Goal: Transaction & Acquisition: Purchase product/service

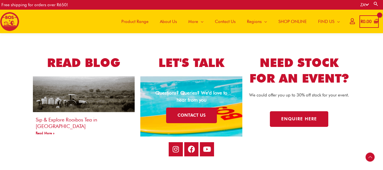
scroll to position [1018, 0]
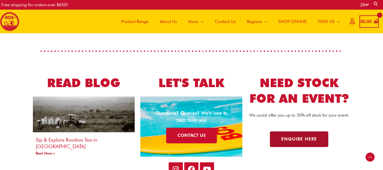
click at [312, 135] on link "Enquire here" at bounding box center [299, 139] width 58 height 16
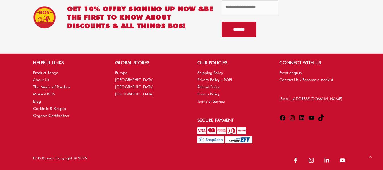
scroll to position [375, 0]
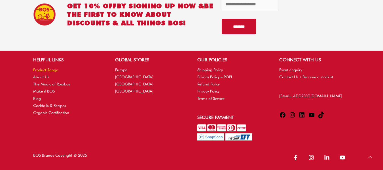
click at [51, 69] on link "Product Range" at bounding box center [45, 69] width 25 height 5
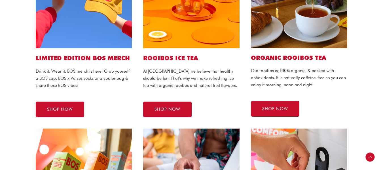
scroll to position [170, 0]
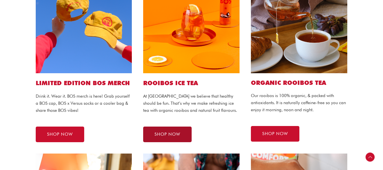
click at [174, 135] on span "SHOP NOW" at bounding box center [167, 134] width 26 height 4
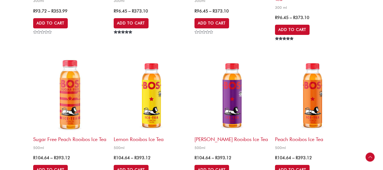
scroll to position [878, 0]
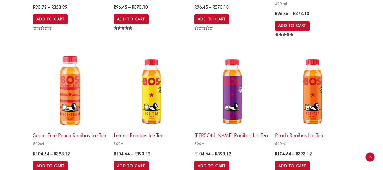
click at [156, 105] on img at bounding box center [151, 91] width 75 height 75
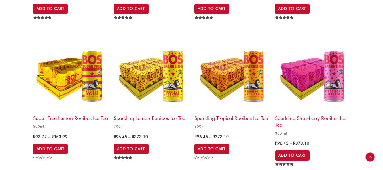
scroll to position [736, 0]
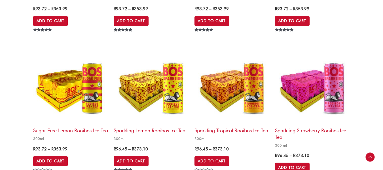
click at [325, 74] on img at bounding box center [312, 86] width 75 height 75
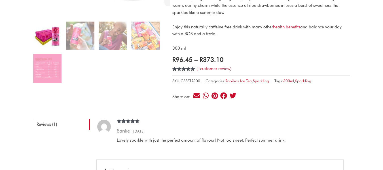
scroll to position [170, 0]
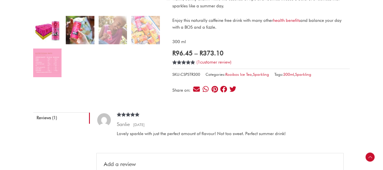
click at [78, 24] on img at bounding box center [80, 30] width 28 height 28
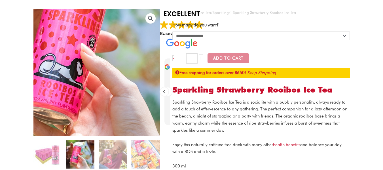
scroll to position [0, 0]
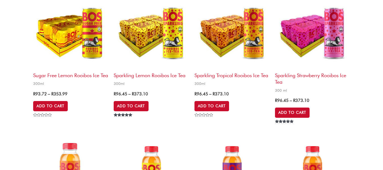
scroll to position [708, 0]
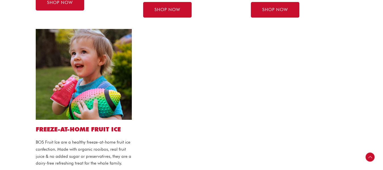
scroll to position [481, 0]
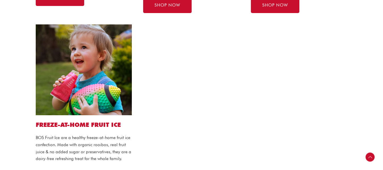
click at [49, 51] on img at bounding box center [84, 69] width 96 height 91
click at [85, 125] on h2 "FREEZE-AT-HOME FRUIT ICE" at bounding box center [84, 125] width 96 height 8
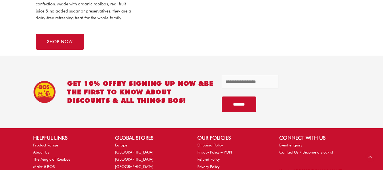
scroll to position [623, 0]
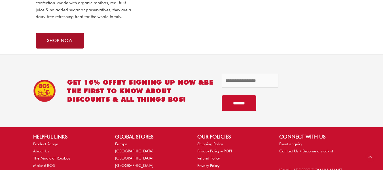
click at [68, 43] on link "SHOP NOW" at bounding box center [60, 41] width 48 height 16
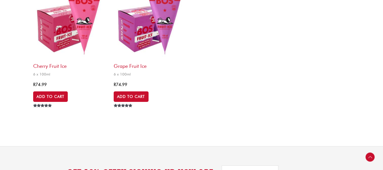
scroll to position [255, 0]
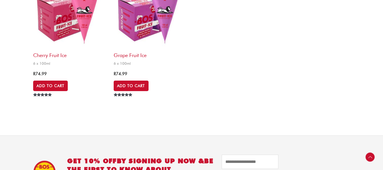
click at [131, 32] on img at bounding box center [151, 11] width 75 height 75
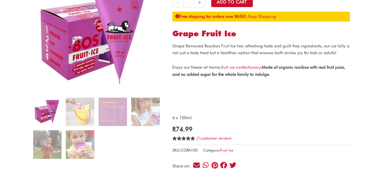
scroll to position [113, 0]
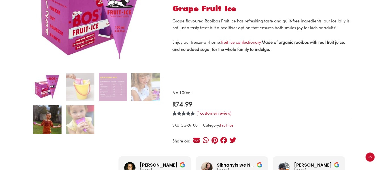
click at [48, 117] on img at bounding box center [47, 119] width 28 height 28
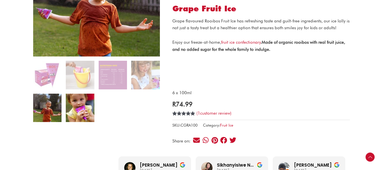
click at [84, 110] on img at bounding box center [80, 107] width 28 height 28
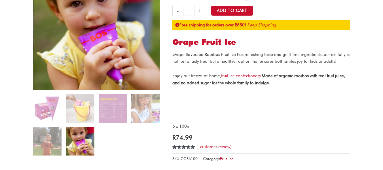
scroll to position [28, 0]
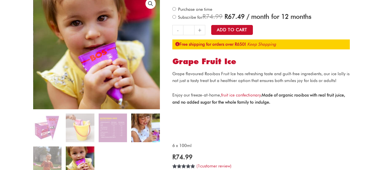
click at [144, 110] on div "🔍" at bounding box center [96, 86] width 127 height 184
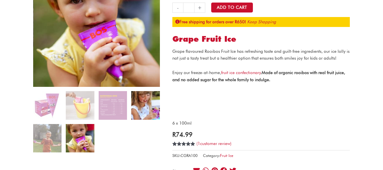
scroll to position [85, 0]
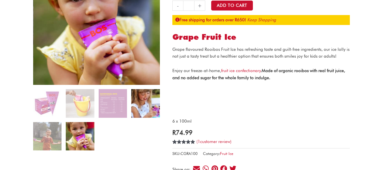
click at [147, 102] on img at bounding box center [145, 103] width 28 height 28
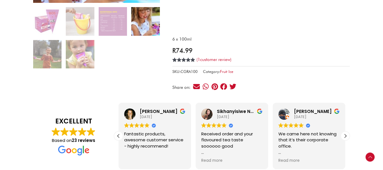
scroll to position [170, 0]
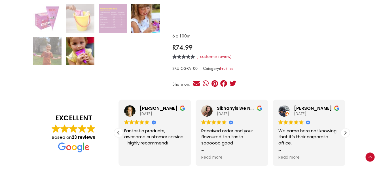
click at [79, 51] on img at bounding box center [80, 51] width 28 height 28
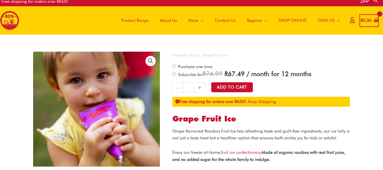
scroll to position [0, 0]
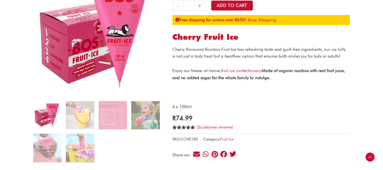
scroll to position [142, 0]
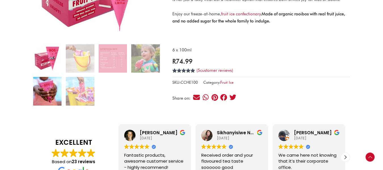
click at [44, 92] on img at bounding box center [47, 91] width 28 height 28
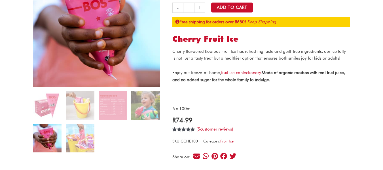
scroll to position [85, 0]
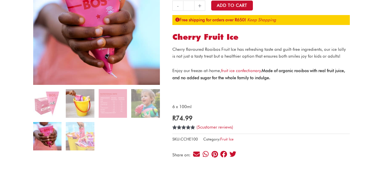
click at [80, 103] on img at bounding box center [80, 103] width 28 height 28
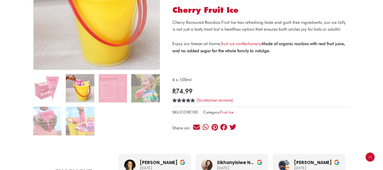
scroll to position [113, 0]
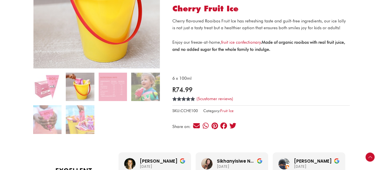
click at [65, 116] on ol at bounding box center [96, 104] width 127 height 65
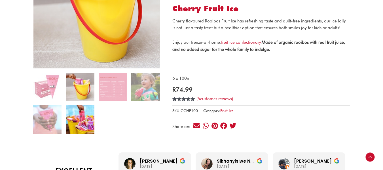
click at [85, 121] on img at bounding box center [80, 119] width 28 height 28
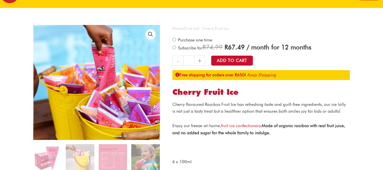
scroll to position [28, 0]
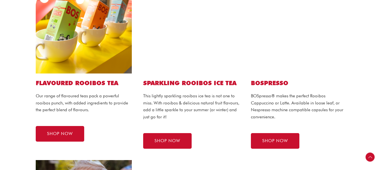
scroll to position [340, 0]
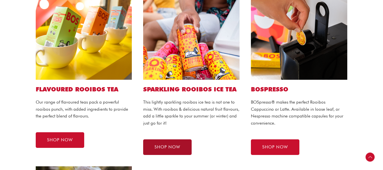
click at [173, 145] on span "SHOP NOW" at bounding box center [167, 147] width 26 height 4
click at [171, 146] on span "SHOP NOW" at bounding box center [167, 147] width 26 height 4
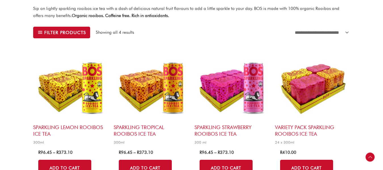
scroll to position [170, 0]
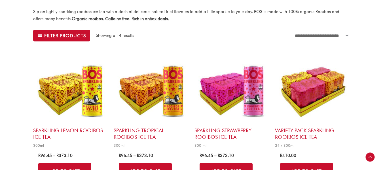
click at [85, 97] on img at bounding box center [70, 89] width 75 height 75
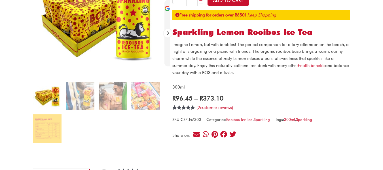
scroll to position [113, 0]
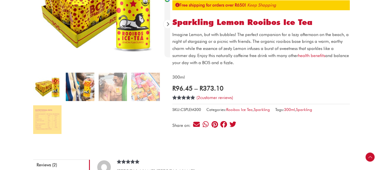
click at [84, 93] on img at bounding box center [80, 86] width 28 height 28
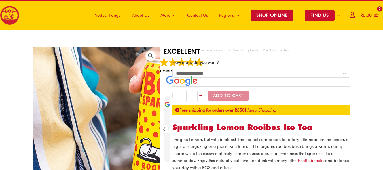
scroll to position [0, 0]
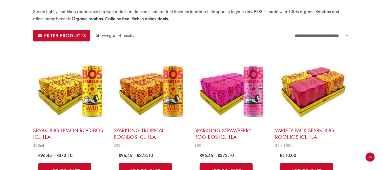
click at [230, 91] on img at bounding box center [231, 89] width 75 height 75
click at [157, 89] on img at bounding box center [151, 89] width 75 height 75
click at [322, 90] on img at bounding box center [312, 89] width 75 height 75
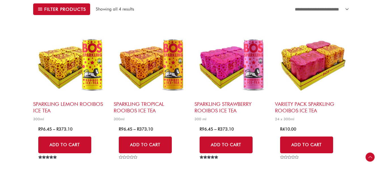
scroll to position [227, 0]
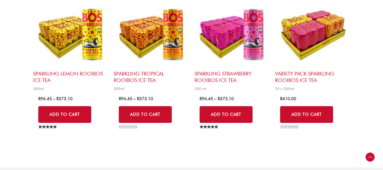
click at [306, 43] on img at bounding box center [312, 32] width 75 height 75
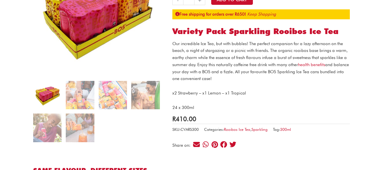
scroll to position [113, 0]
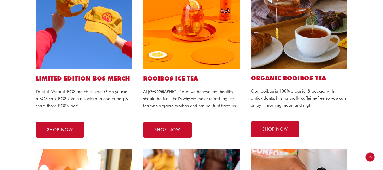
scroll to position [170, 0]
